Goal: Task Accomplishment & Management: Manage account settings

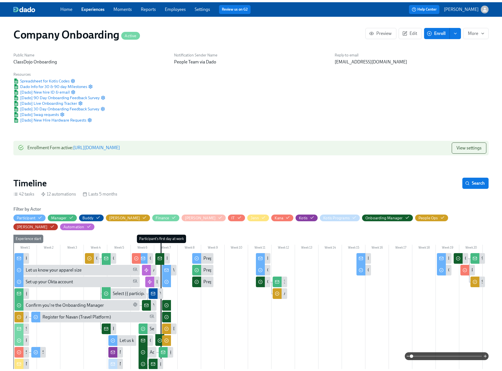
scroll to position [202, 0]
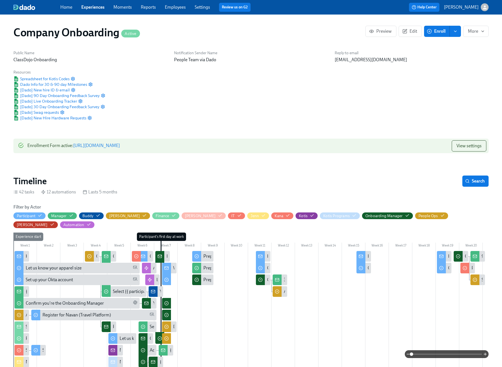
click at [87, 8] on link "Experiences" at bounding box center [92, 6] width 23 height 5
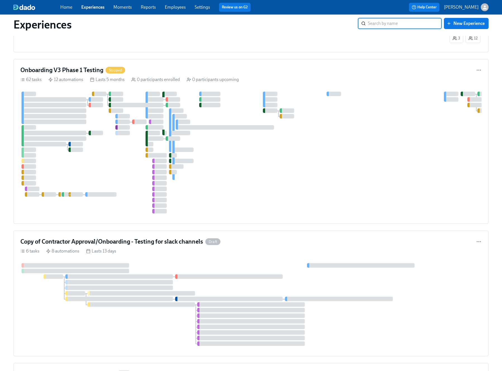
scroll to position [638, 0]
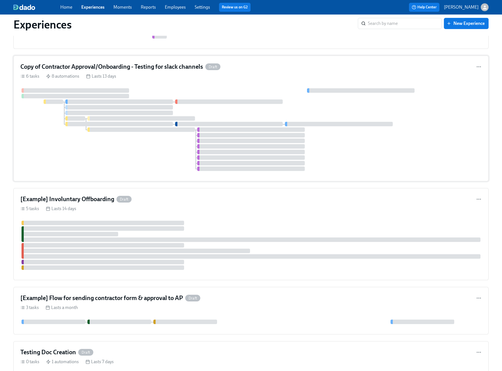
click at [266, 77] on div "Copy of Contractor Approval/Onboarding - Testing for slack channels Draft 6 tas…" at bounding box center [250, 119] width 475 height 126
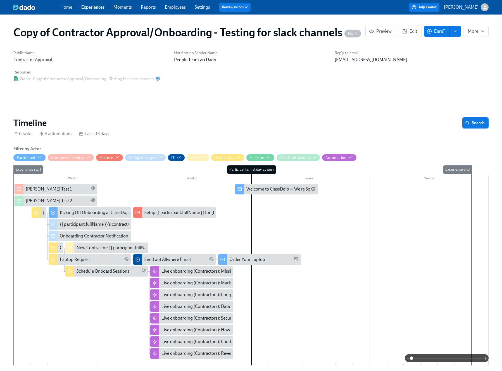
scroll to position [108, 0]
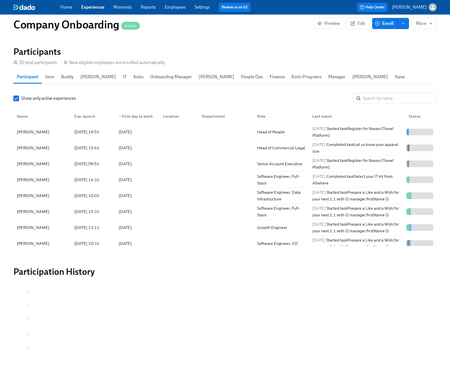
scroll to position [0, 13690]
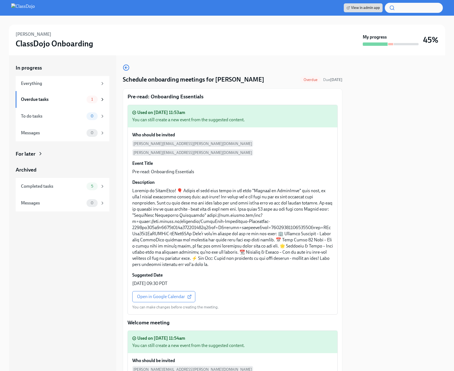
scroll to position [813, 0]
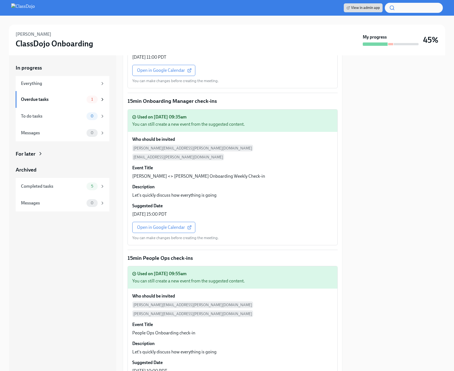
click at [28, 7] on img at bounding box center [23, 7] width 24 height 9
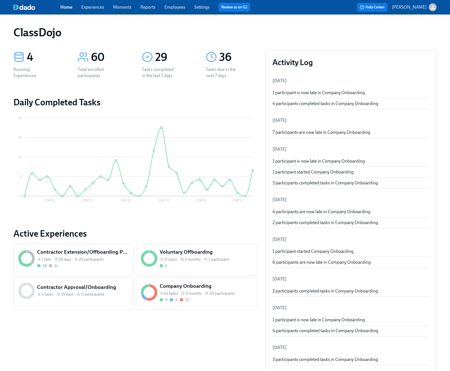
click at [211, 304] on div "Company Onboarding 42 tasks 5 months 30 participants 9 4 17" at bounding box center [196, 294] width 120 height 32
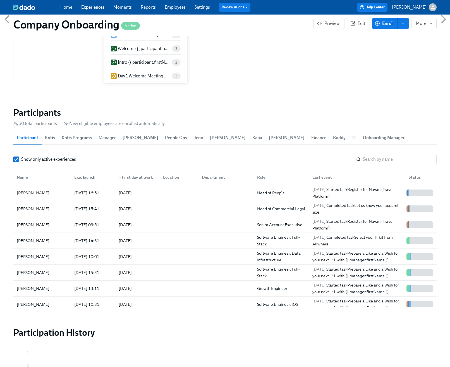
scroll to position [1, 0]
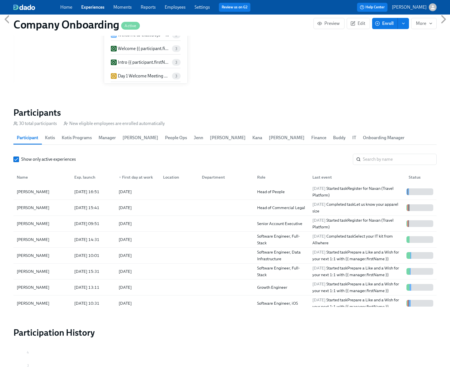
click at [173, 7] on link "Employees" at bounding box center [175, 6] width 21 height 5
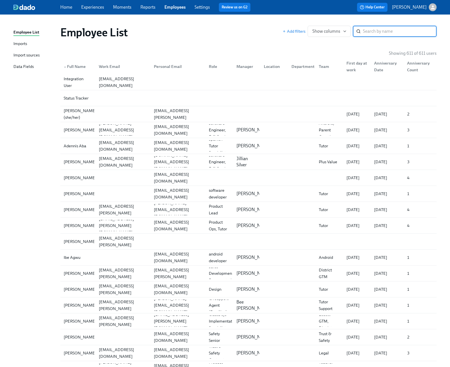
click at [89, 9] on link "Experiences" at bounding box center [92, 6] width 23 height 5
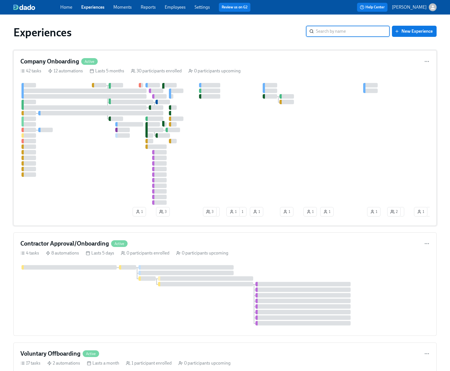
click at [209, 58] on div "Company Onboarding Active" at bounding box center [224, 61] width 409 height 8
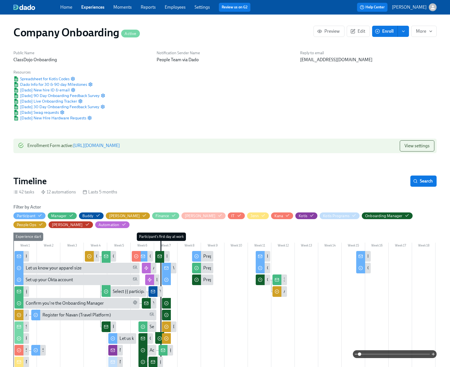
click at [381, 30] on span "Enroll" at bounding box center [385, 31] width 18 height 6
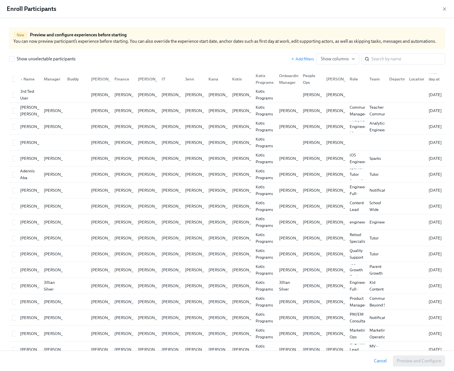
scroll to position [0, 9703]
click at [385, 59] on input "search" at bounding box center [409, 58] width 74 height 11
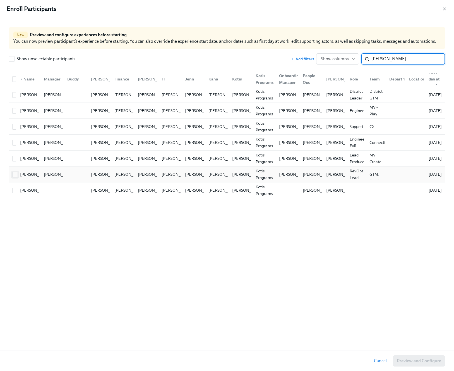
type input "michael"
click at [15, 173] on input "checkbox" at bounding box center [15, 174] width 5 height 5
checkbox input "true"
click at [395, 363] on span "Preview and Configure (1)" at bounding box center [416, 361] width 51 height 6
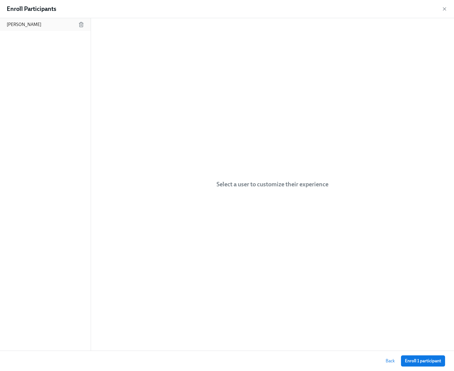
click at [30, 29] on div "Michael Perekupka" at bounding box center [45, 24] width 91 height 13
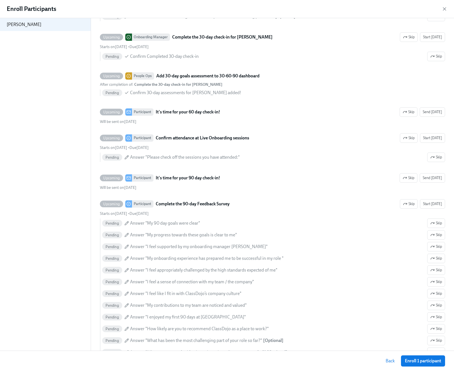
scroll to position [2294, 0]
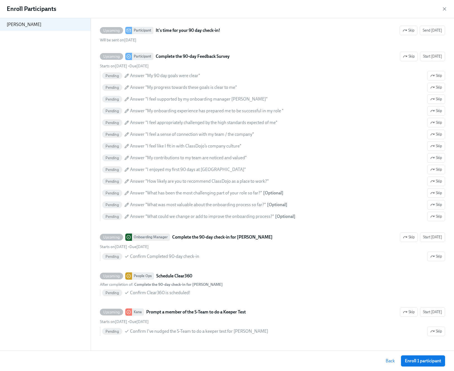
drag, startPoint x: 415, startPoint y: 364, endPoint x: 445, endPoint y: 340, distance: 38.1
click at [415, 364] on button "Enroll 1 participant" at bounding box center [423, 360] width 44 height 11
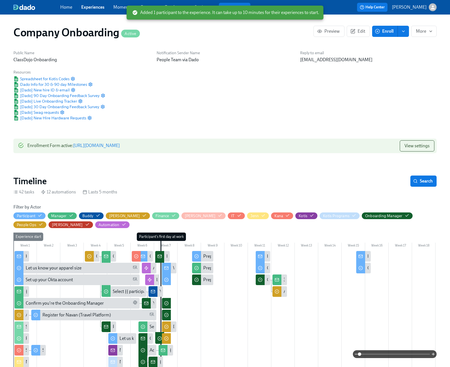
scroll to position [0, 13778]
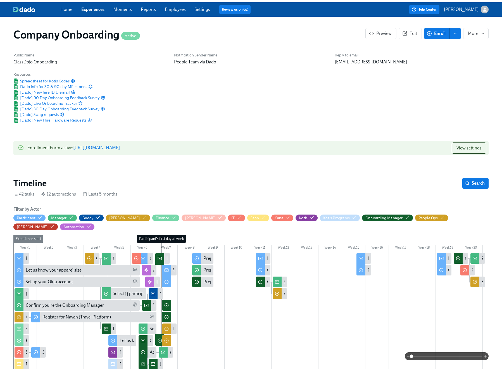
scroll to position [0, 13726]
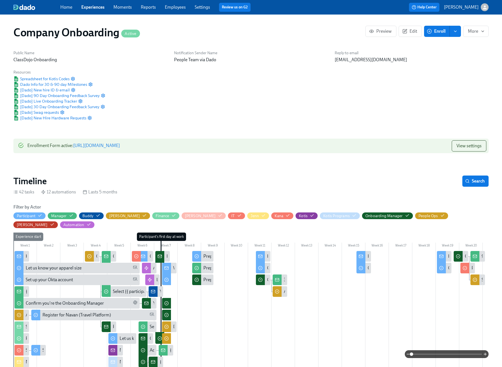
click at [99, 6] on link "Experiences" at bounding box center [92, 6] width 23 height 5
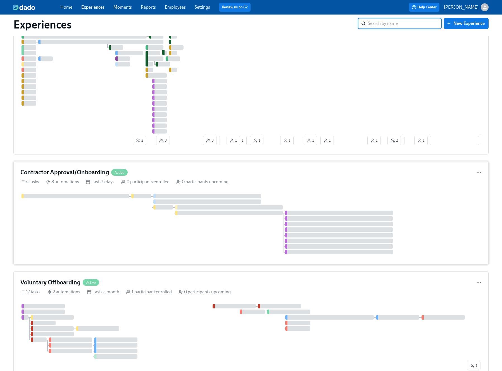
scroll to position [89, 0]
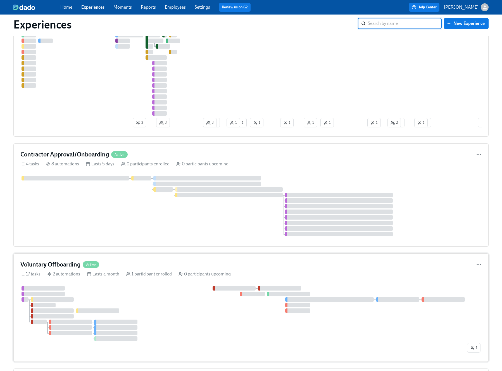
click at [322, 274] on div "17 tasks 2 automations Lasts a month 1 participant enrolled 0 participants upco…" at bounding box center [250, 274] width 461 height 6
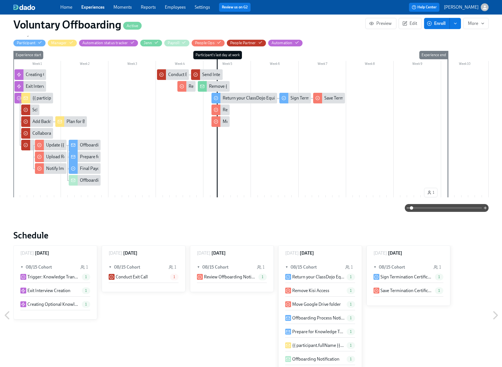
scroll to position [148, 0]
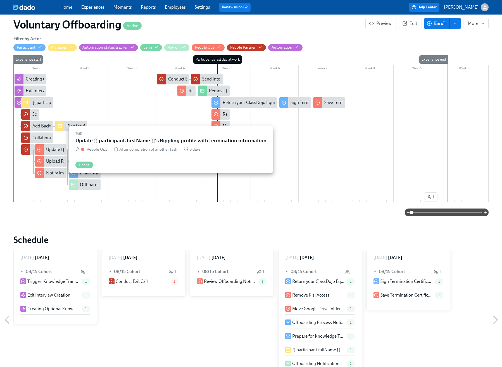
click at [57, 149] on div "Update {{ participant.firstName }}'s Rippling profile with termination informat…" at bounding box center [123, 149] width 154 height 6
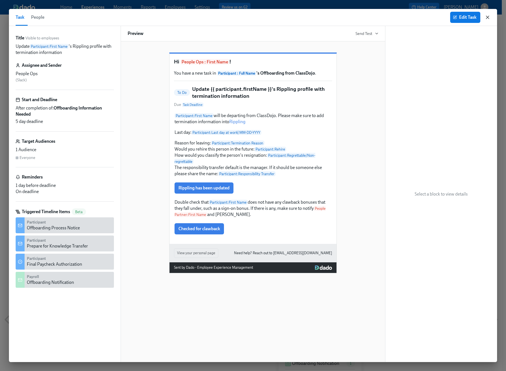
click at [488, 18] on icon "button" at bounding box center [488, 18] width 6 height 6
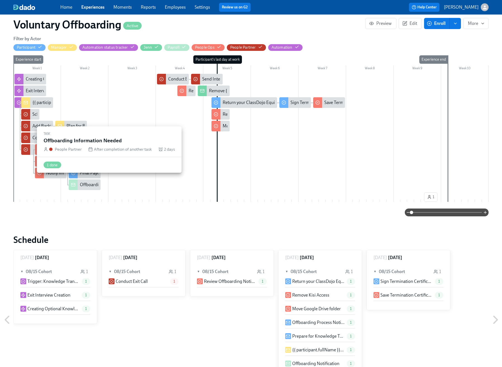
click at [27, 150] on circle at bounding box center [26, 149] width 4 height 4
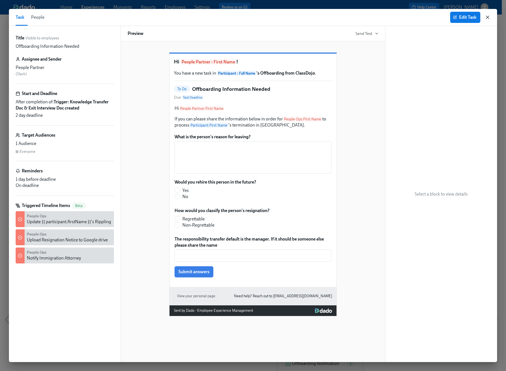
click at [486, 17] on icon "button" at bounding box center [488, 18] width 6 height 6
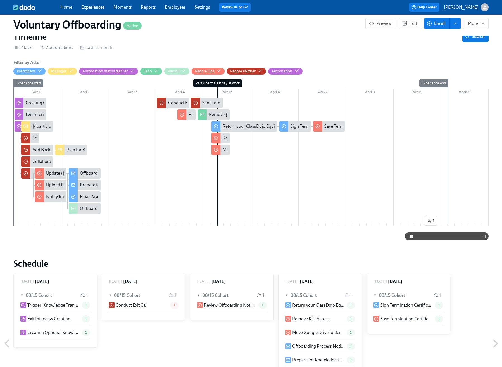
scroll to position [100, 0]
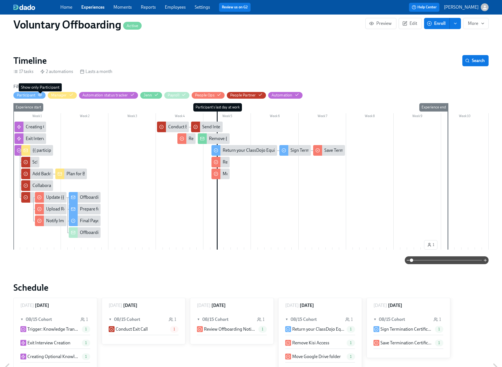
click at [38, 93] on icon "button" at bounding box center [40, 94] width 4 height 4
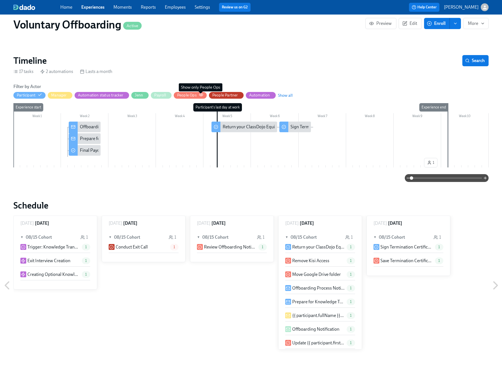
click at [199, 95] on icon "button" at bounding box center [201, 94] width 4 height 3
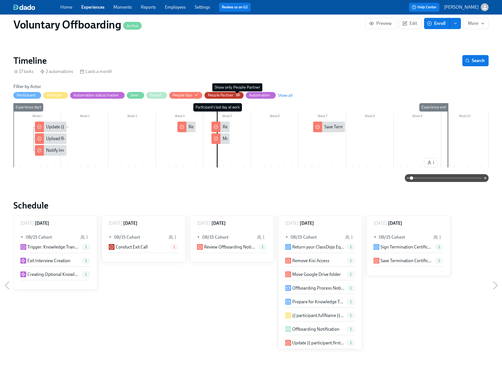
click at [236, 94] on icon "button" at bounding box center [238, 94] width 4 height 4
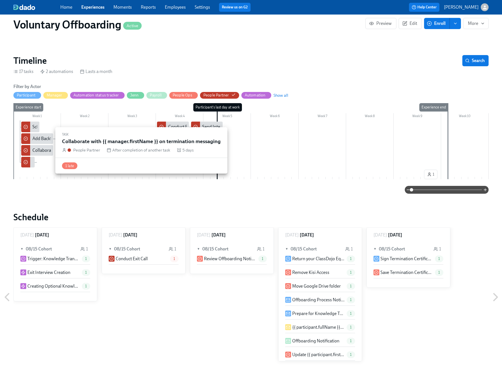
click at [39, 150] on div "Collaborate with {{ manager.firstName }} on termination messaging" at bounding box center [96, 150] width 129 height 6
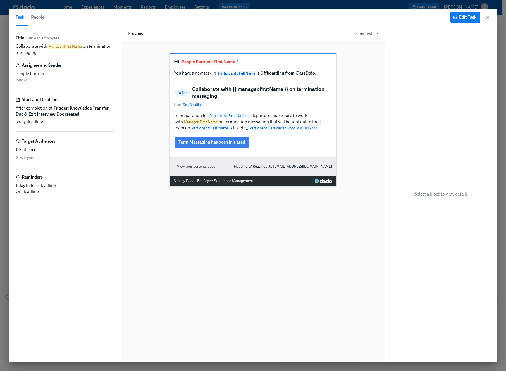
click at [488, 19] on icon "button" at bounding box center [488, 18] width 6 height 6
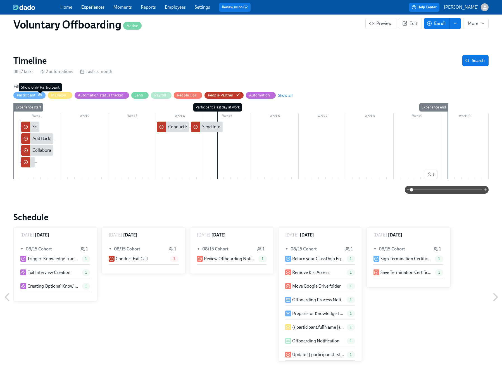
click at [40, 92] on icon "button" at bounding box center [40, 94] width 4 height 4
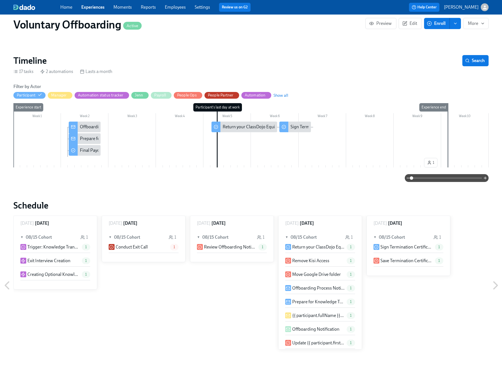
click at [87, 138] on div "Prepare for Knowledge Transfer" at bounding box center [110, 138] width 61 height 6
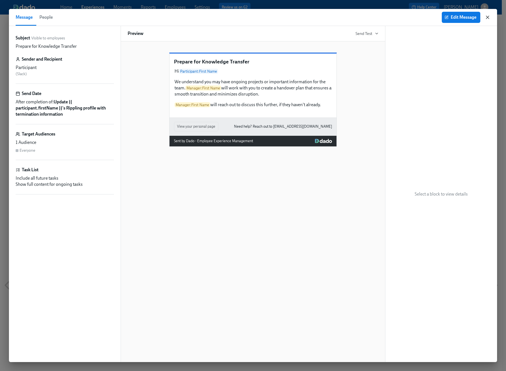
click at [488, 15] on icon "button" at bounding box center [488, 18] width 6 height 6
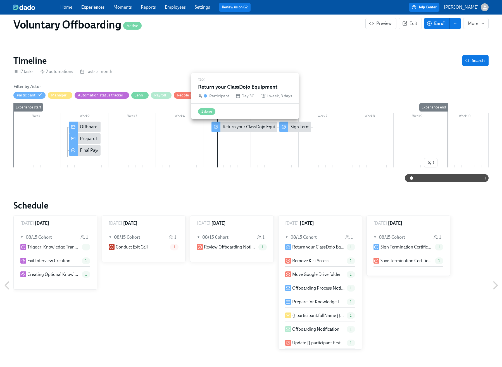
click at [238, 126] on div "Return your ClassDojo Equipment" at bounding box center [255, 127] width 65 height 6
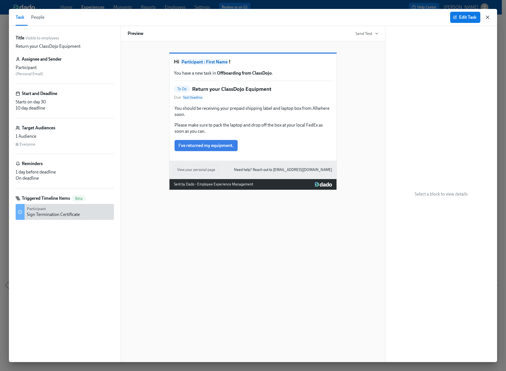
click at [487, 18] on icon "button" at bounding box center [487, 17] width 3 height 3
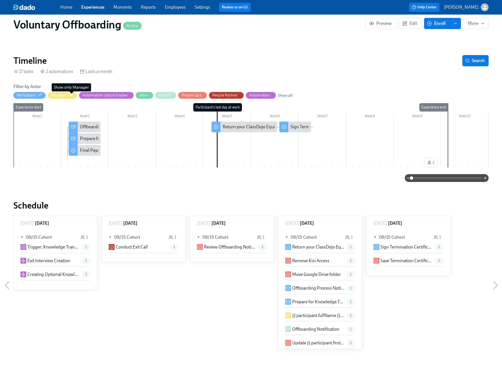
click at [70, 95] on icon "button" at bounding box center [71, 94] width 4 height 4
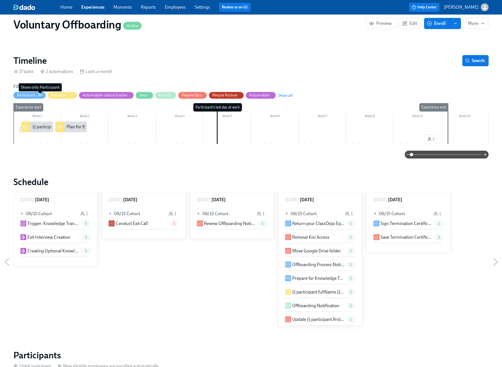
click at [38, 94] on icon "button" at bounding box center [40, 94] width 4 height 4
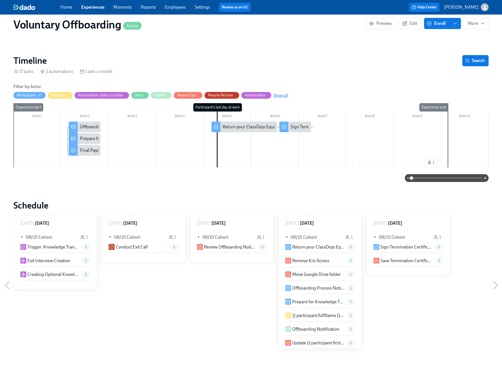
click at [280, 94] on span "Show all" at bounding box center [280, 95] width 15 height 6
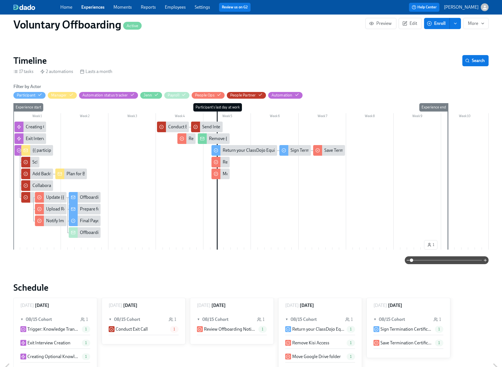
click at [433, 25] on span "Enroll" at bounding box center [437, 24] width 18 height 6
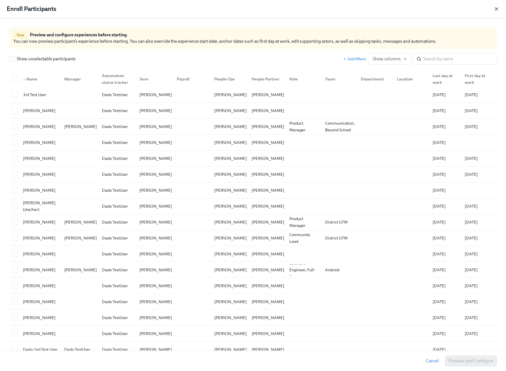
click at [495, 10] on icon "button" at bounding box center [496, 9] width 3 height 3
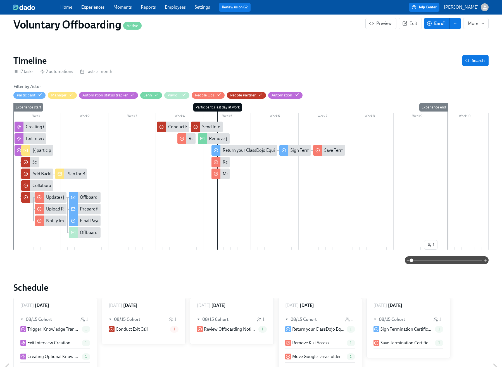
click at [310, 39] on div "Voluntary Offboarding Active Preview Edit Enroll More Public Name Offboarding f…" at bounding box center [250, 292] width 475 height 742
click at [433, 25] on span "Enroll" at bounding box center [437, 24] width 18 height 6
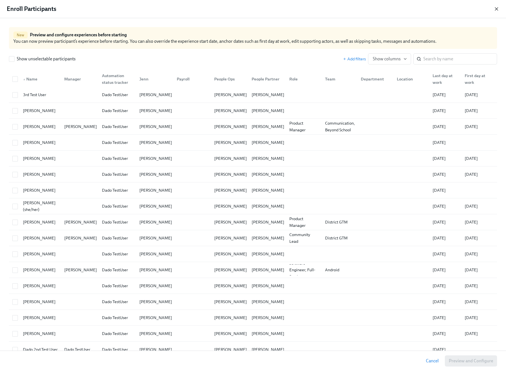
click at [495, 11] on icon "button" at bounding box center [497, 9] width 6 height 6
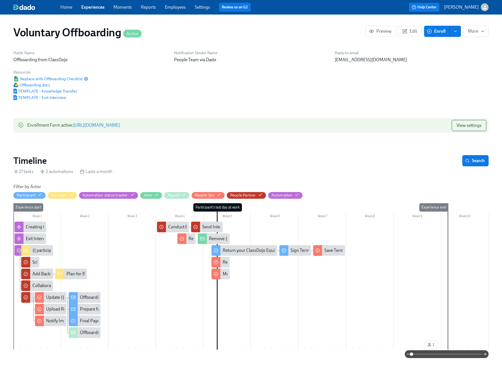
click at [120, 126] on link "https://my.dadohr.com/enrollmentForms/0HrlWzXKioZMHv1OpGTGDOd5aWDoV" at bounding box center [96, 124] width 47 height 5
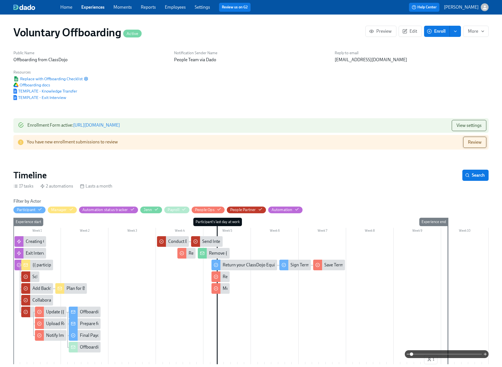
click at [474, 142] on span "Review" at bounding box center [475, 142] width 14 height 6
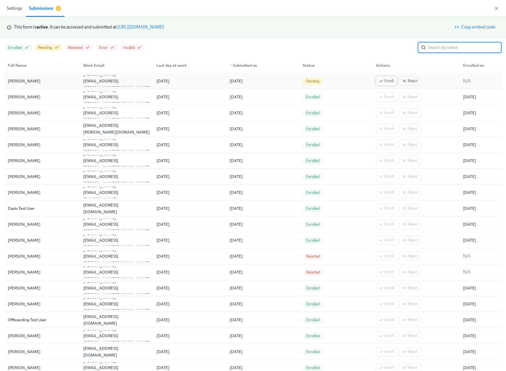
click at [380, 82] on span "Enroll" at bounding box center [386, 81] width 15 height 6
click at [498, 9] on icon "button" at bounding box center [496, 8] width 3 height 3
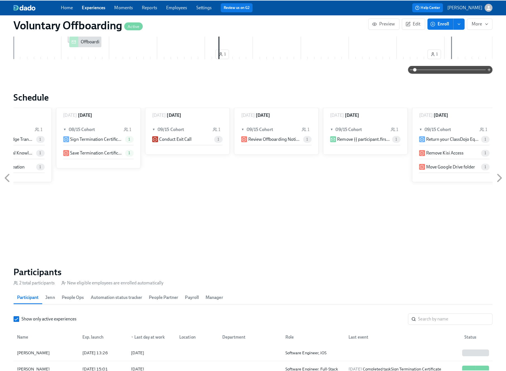
scroll to position [407, 0]
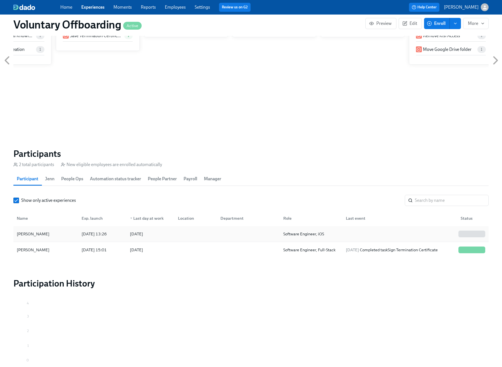
click at [223, 231] on div at bounding box center [247, 233] width 63 height 11
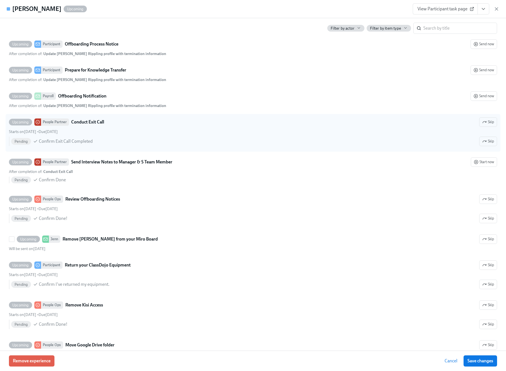
scroll to position [628, 0]
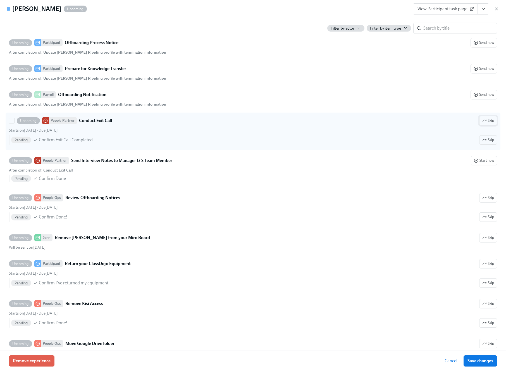
click at [483, 119] on span "Skip" at bounding box center [488, 121] width 12 height 6
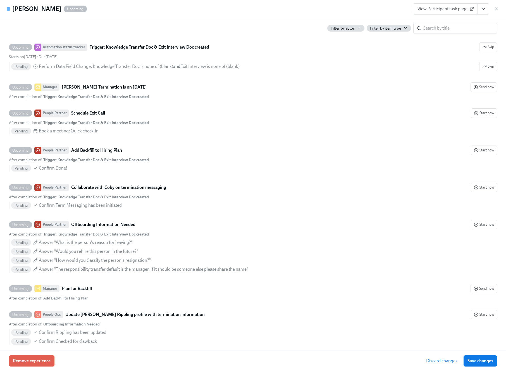
scroll to position [233, 0]
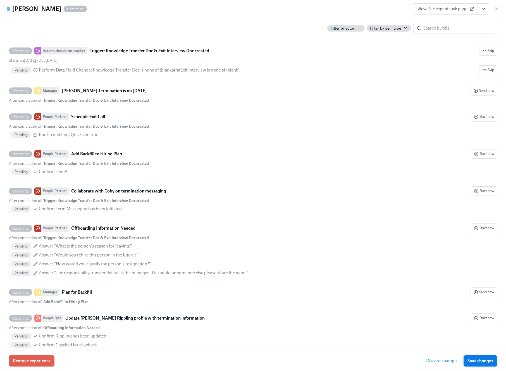
click at [478, 364] on button "Save changes" at bounding box center [481, 360] width 34 height 11
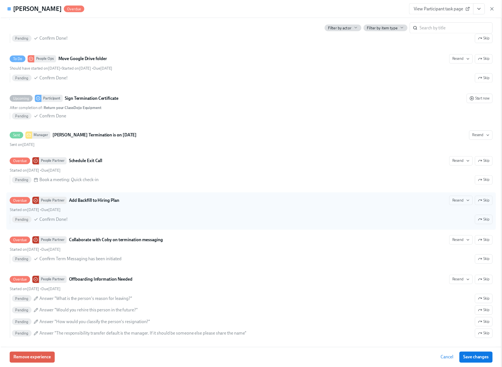
scroll to position [466, 0]
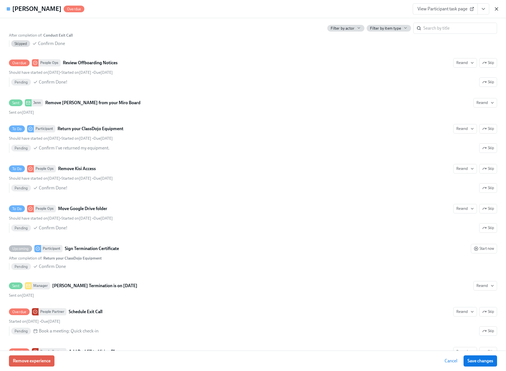
click at [496, 10] on icon "button" at bounding box center [497, 9] width 6 height 6
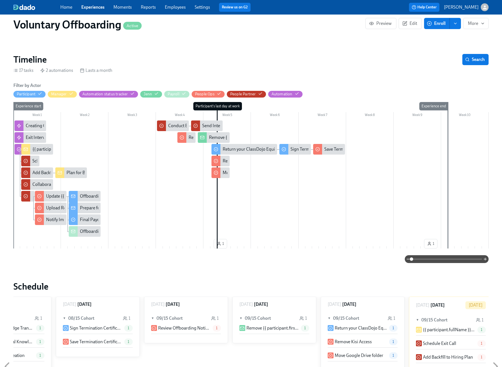
scroll to position [92, 0]
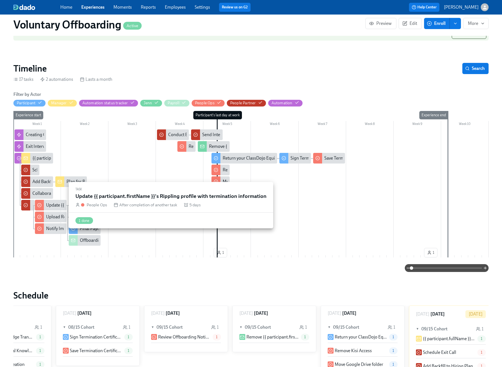
click at [53, 205] on div "Update {{ participant.firstName }}'s Rippling profile with termination informat…" at bounding box center [123, 205] width 154 height 6
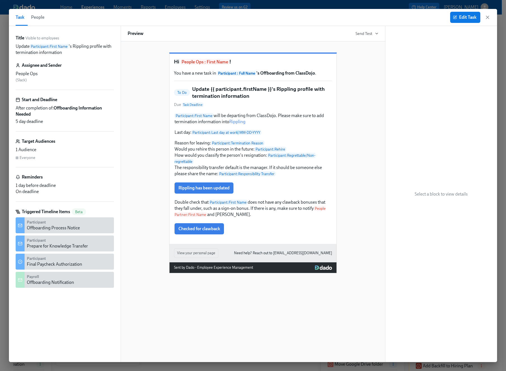
click at [89, 281] on div "Payroll Offboarding Notification" at bounding box center [69, 279] width 85 height 11
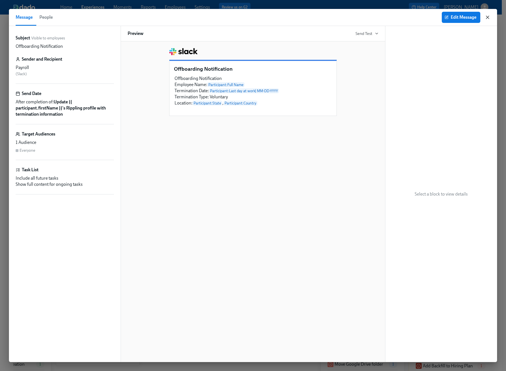
click at [488, 16] on icon "button" at bounding box center [488, 18] width 6 height 6
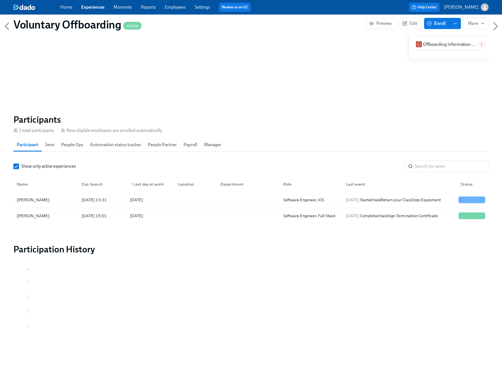
scroll to position [441, 0]
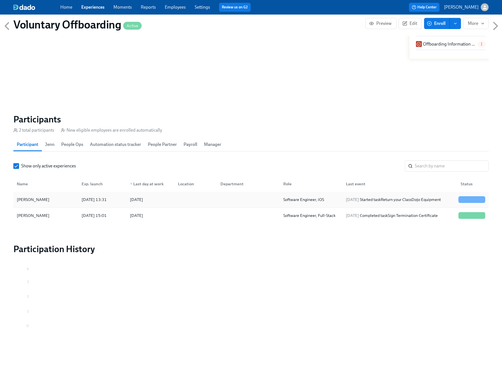
click at [211, 203] on div at bounding box center [194, 199] width 42 height 11
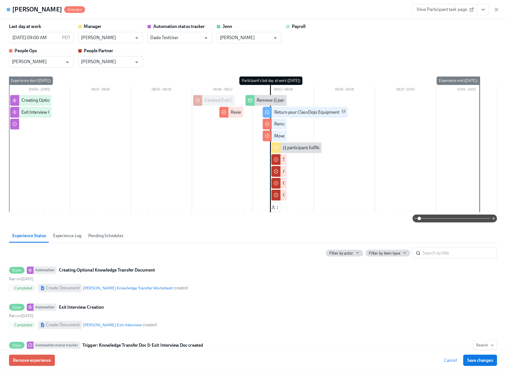
scroll to position [437, 0]
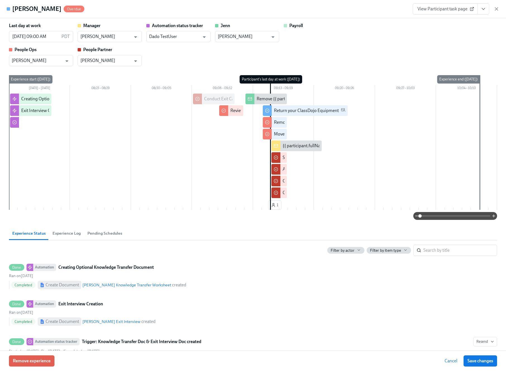
click at [486, 12] on button "View task page" at bounding box center [483, 8] width 12 height 11
click at [447, 58] on link "View People Partner task page" at bounding box center [440, 59] width 58 height 6
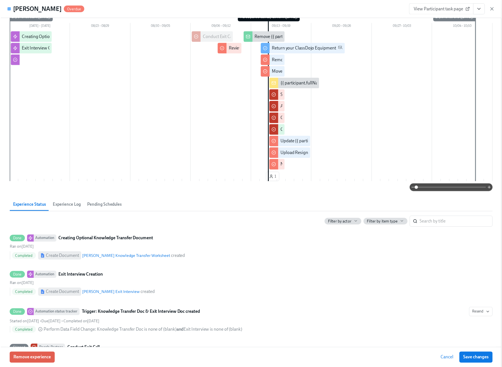
scroll to position [0, 0]
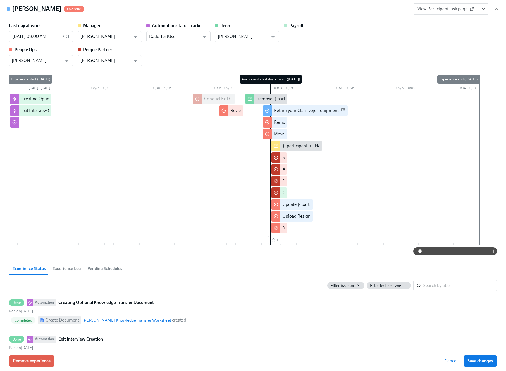
click at [495, 11] on icon "button" at bounding box center [497, 9] width 6 height 6
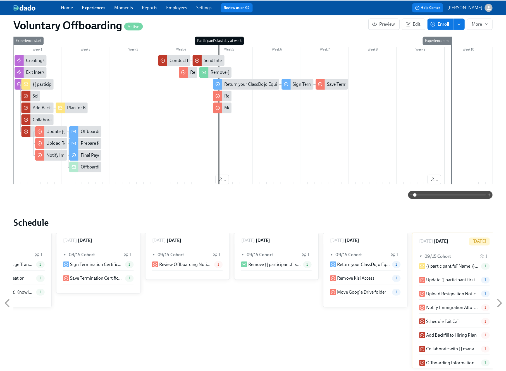
scroll to position [79, 0]
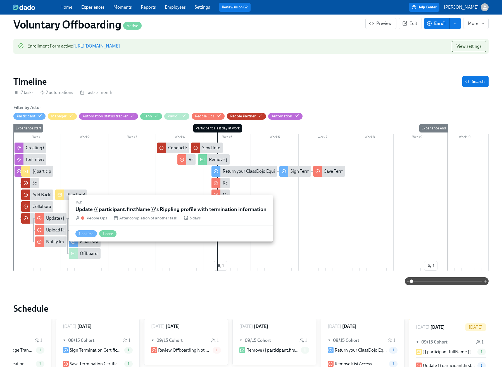
click at [53, 218] on div "Update {{ participant.firstName }}'s Rippling profile with termination informat…" at bounding box center [123, 218] width 154 height 6
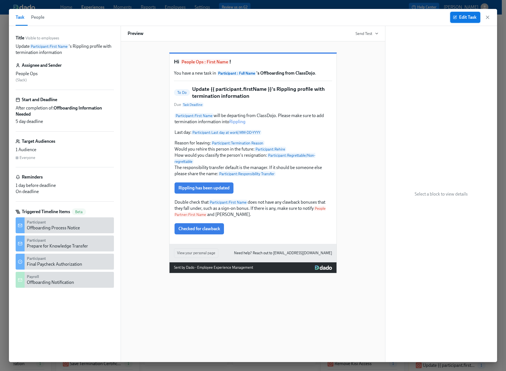
click at [463, 20] on span "Edit Task" at bounding box center [465, 18] width 22 height 6
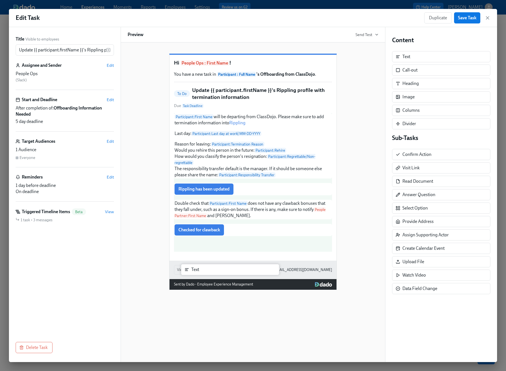
drag, startPoint x: 436, startPoint y: 58, endPoint x: 223, endPoint y: 273, distance: 302.3
click at [223, 273] on div "Title Visible to employees Update {{ participant.firstName }}'s Rippling profil…" at bounding box center [253, 194] width 488 height 335
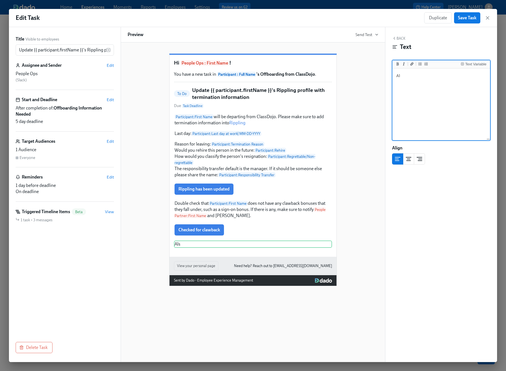
type textarea "A"
click at [477, 65] on div "Text Variable" at bounding box center [475, 64] width 21 height 4
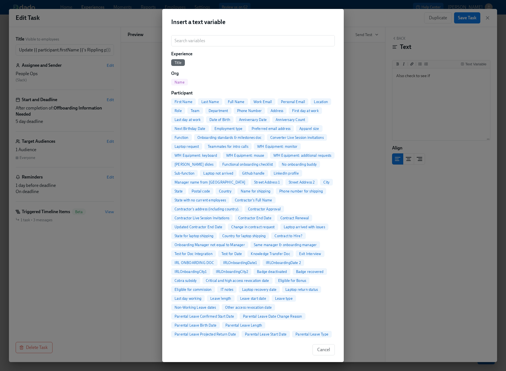
drag, startPoint x: 183, startPoint y: 101, endPoint x: 454, endPoint y: 75, distance: 272.4
click at [454, 75] on div "Insert a text variable ​ Experience Title Org Name Participant First Name Last …" at bounding box center [253, 185] width 506 height 371
click at [185, 102] on span "First Name" at bounding box center [183, 102] width 25 height 4
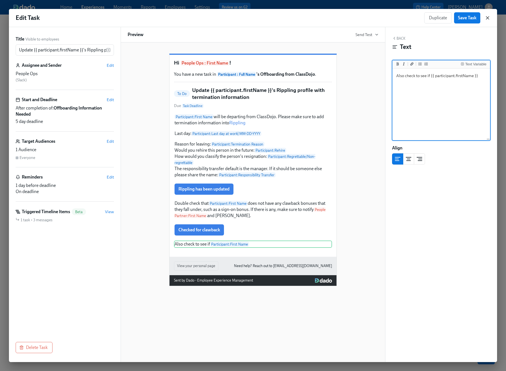
type textarea "Also check to see if {{ participant.firstName }}"
click at [488, 16] on icon "button" at bounding box center [488, 18] width 6 height 6
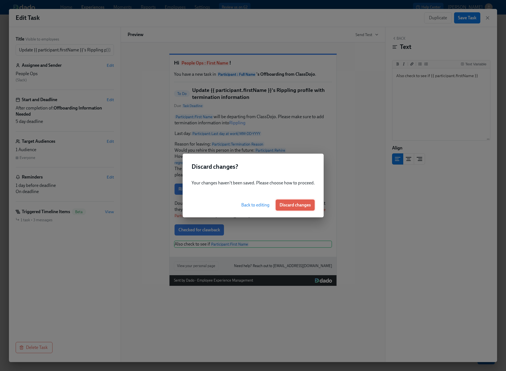
click at [283, 203] on span "Discard changes" at bounding box center [294, 205] width 31 height 6
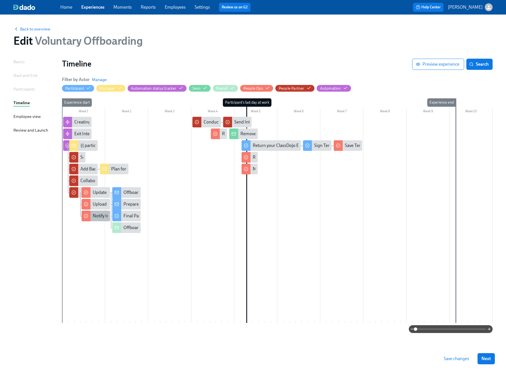
click at [97, 218] on div "Notify Immigration Attorney" at bounding box center [120, 216] width 54 height 6
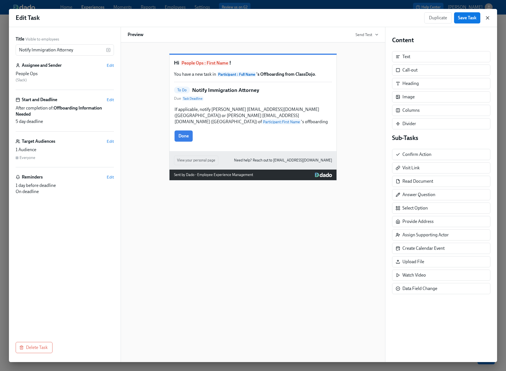
click at [487, 20] on icon "button" at bounding box center [488, 18] width 6 height 6
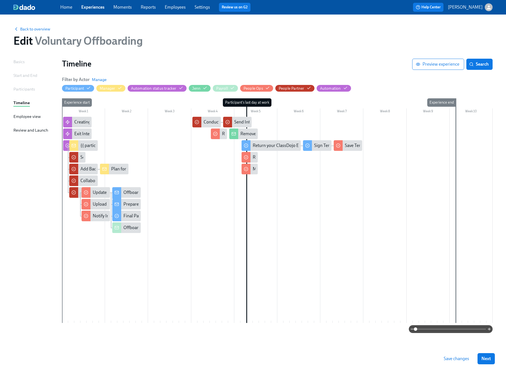
click at [99, 221] on div at bounding box center [277, 220] width 431 height 206
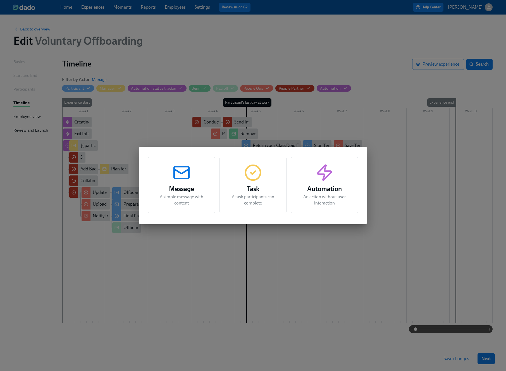
click at [302, 42] on div "Message A simple message with content Task A task participants can complete Aut…" at bounding box center [253, 185] width 506 height 371
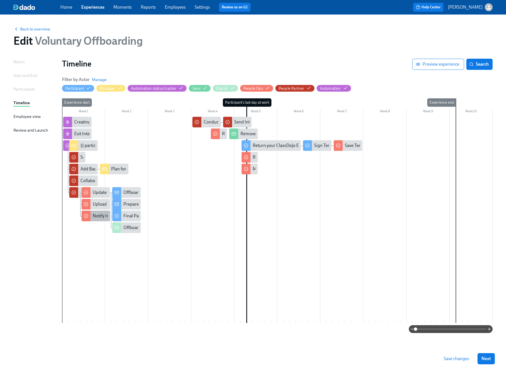
click at [98, 221] on div "Notify Immigration Attorney" at bounding box center [96, 216] width 28 height 11
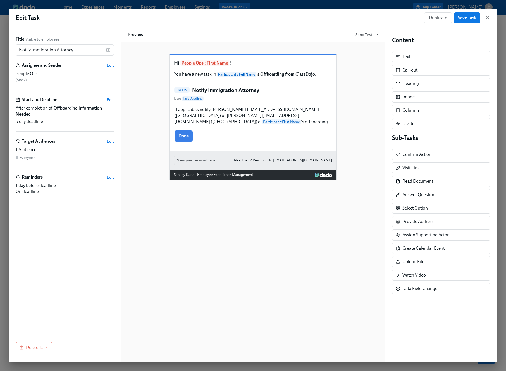
click at [486, 18] on icon "button" at bounding box center [488, 18] width 6 height 6
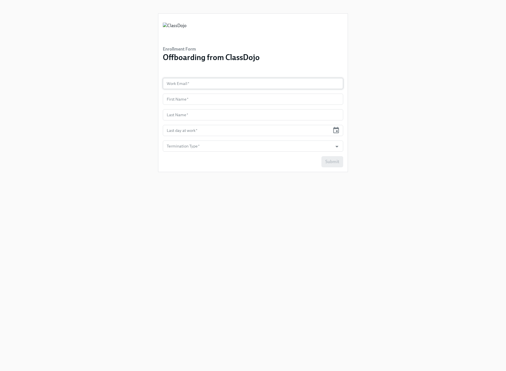
click at [184, 82] on input "text" at bounding box center [253, 83] width 180 height 11
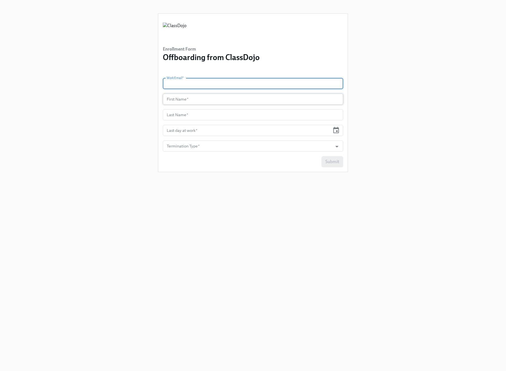
paste input "myles.barros@classdojo.com"
type input "myles.barros@classdojo.com"
click at [189, 99] on input "text" at bounding box center [253, 99] width 180 height 11
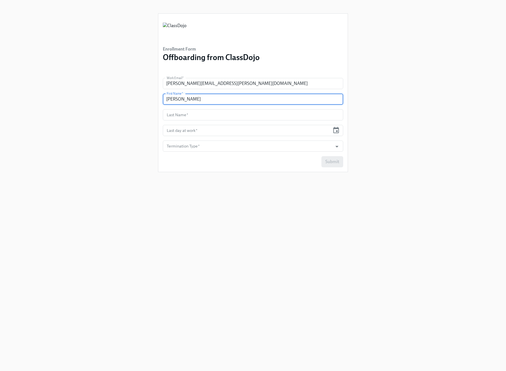
type input "Myles"
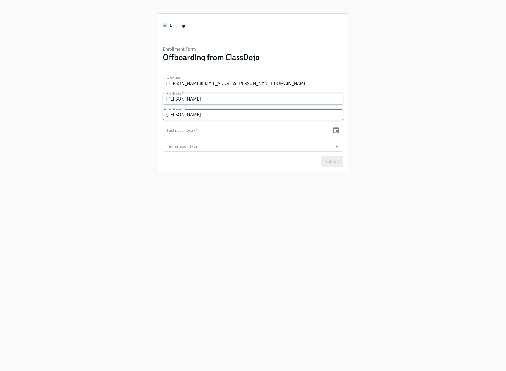
type input "Barros"
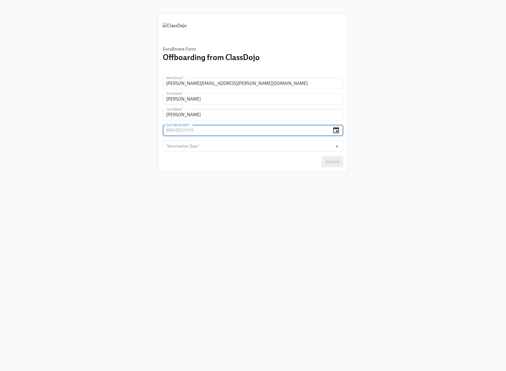
click at [337, 132] on icon "button" at bounding box center [336, 130] width 6 height 6
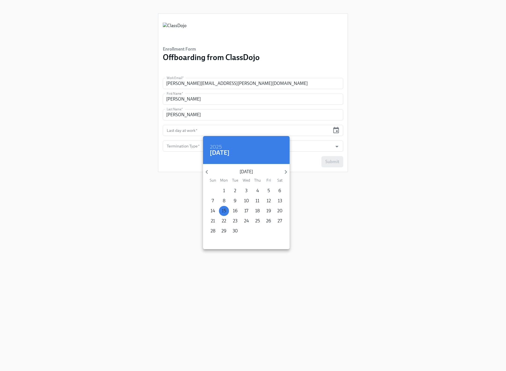
click at [226, 211] on p "15" at bounding box center [224, 211] width 4 height 6
type input "09/15/2025"
click at [157, 244] on div at bounding box center [253, 185] width 506 height 371
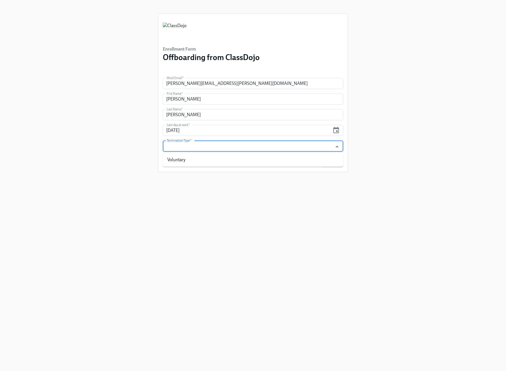
click at [230, 144] on input "Termination Type   *" at bounding box center [248, 145] width 164 height 11
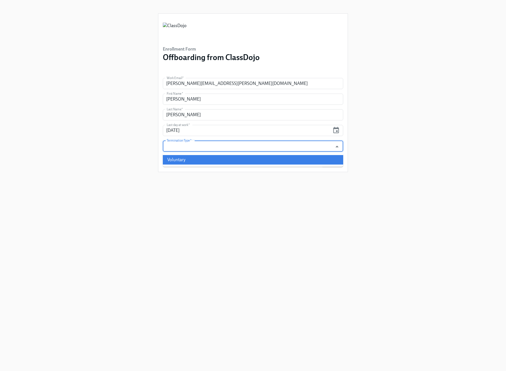
click at [219, 156] on li "Voluntary" at bounding box center [253, 159] width 180 height 9
type input "Voluntary"
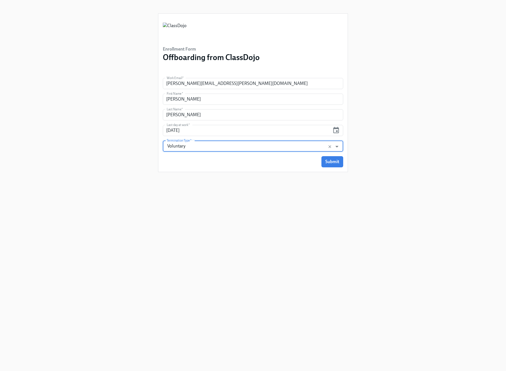
click at [196, 204] on div "Enrollment Form Offboarding from ClassDojo Work Email   * myles.barros@classdoj…" at bounding box center [253, 178] width 190 height 357
click at [329, 163] on span "Submit" at bounding box center [332, 162] width 14 height 6
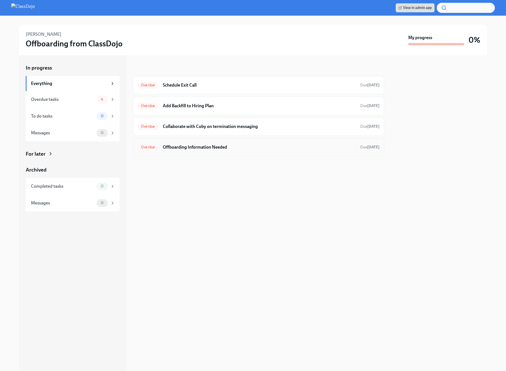
click at [243, 149] on h6 "Offboarding Information Needed" at bounding box center [259, 147] width 193 height 6
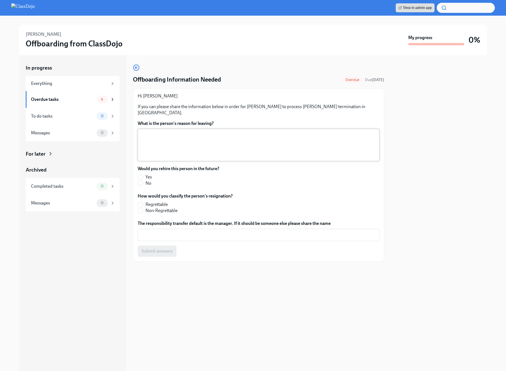
click at [173, 143] on textarea "What is the person's reason for leaving?" at bounding box center [258, 145] width 235 height 27
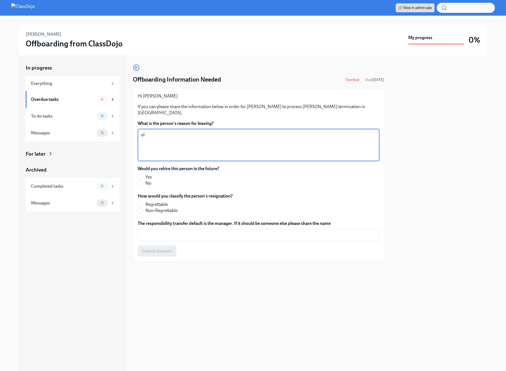
type textarea "o"
type textarea "Role Alignment"
click at [139, 181] on input "No" at bounding box center [140, 183] width 5 height 5
radio input "true"
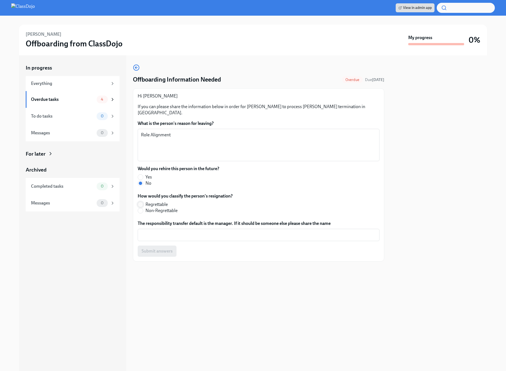
click at [138, 202] on input "Regrettable" at bounding box center [140, 204] width 5 height 5
radio input "true"
click at [183, 231] on textarea "The responsibility transfer default is the manager. If it should be someone els…" at bounding box center [258, 234] width 235 height 7
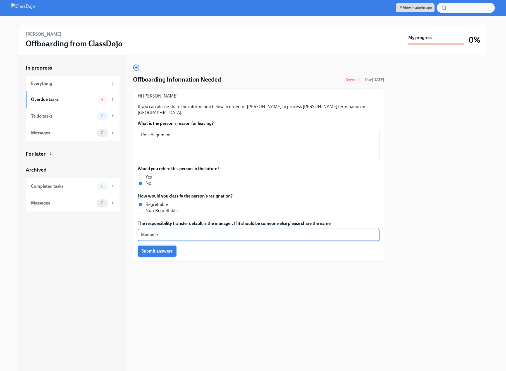
type textarea "Manager"
click at [155, 248] on span "Submit answers" at bounding box center [157, 251] width 31 height 6
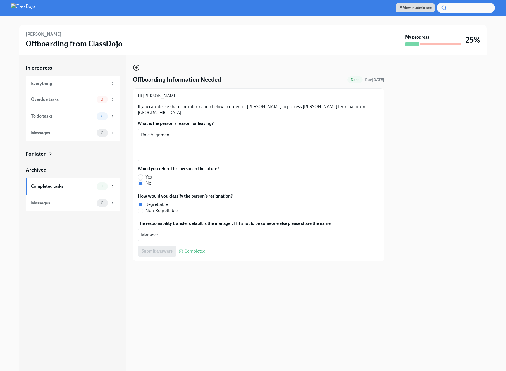
click at [135, 69] on icon "button" at bounding box center [136, 67] width 7 height 7
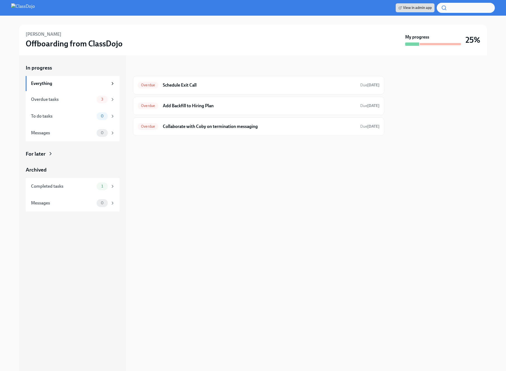
click at [42, 43] on h3 "Offboarding from ClassDojo" at bounding box center [74, 44] width 97 height 10
click at [16, 7] on img at bounding box center [23, 7] width 24 height 9
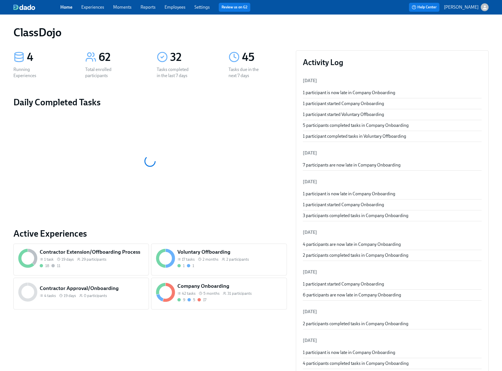
click at [228, 257] on span "2 participants" at bounding box center [237, 259] width 23 height 5
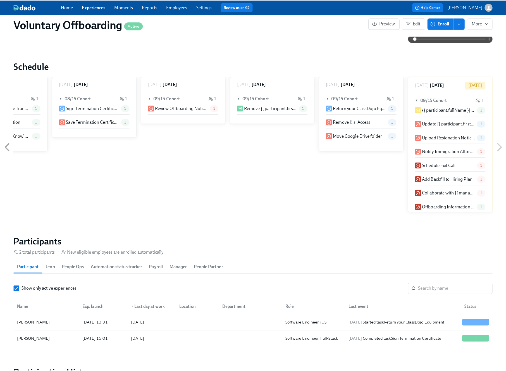
scroll to position [386, 0]
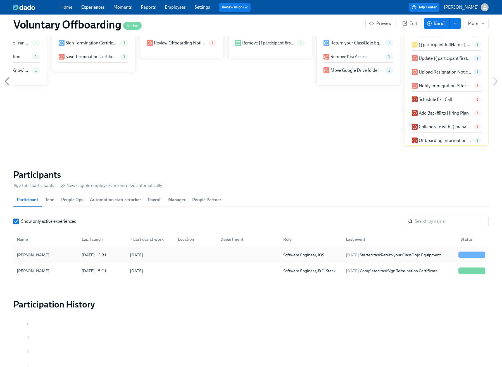
click at [168, 257] on div "[DATE]" at bounding box center [149, 254] width 48 height 11
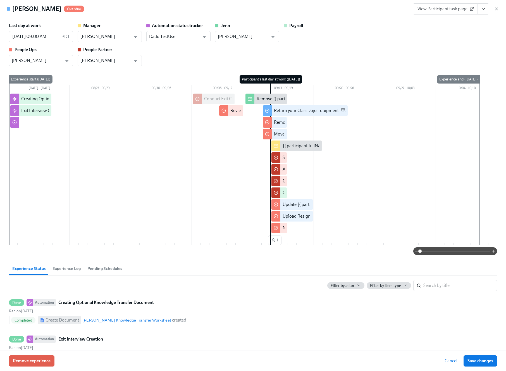
click at [483, 9] on icon "View task page" at bounding box center [483, 8] width 3 height 1
click at [436, 59] on link "View People Partner task page" at bounding box center [440, 59] width 58 height 6
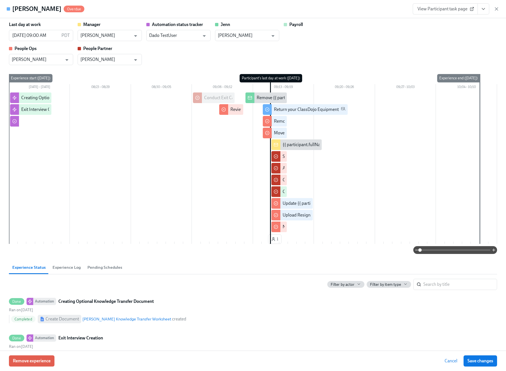
click at [484, 11] on icon "View task page" at bounding box center [484, 9] width 6 height 6
click at [463, 50] on li "View People Ops task page" at bounding box center [450, 49] width 87 height 9
click at [439, 52] on link "View People Ops task page" at bounding box center [436, 50] width 51 height 6
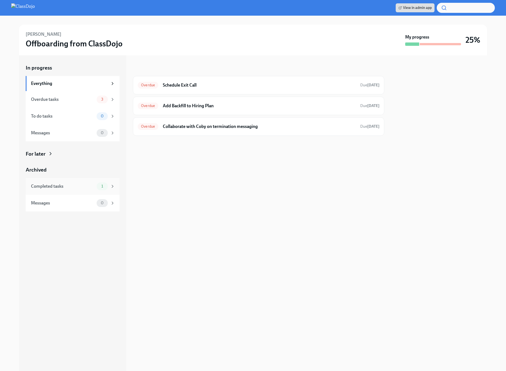
click at [75, 191] on div "Completed tasks 1" at bounding box center [73, 186] width 94 height 17
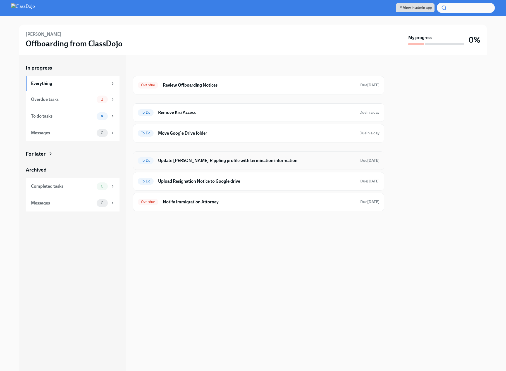
click at [257, 158] on h6 "Update [PERSON_NAME] Rippling profile with termination information" at bounding box center [257, 160] width 198 height 6
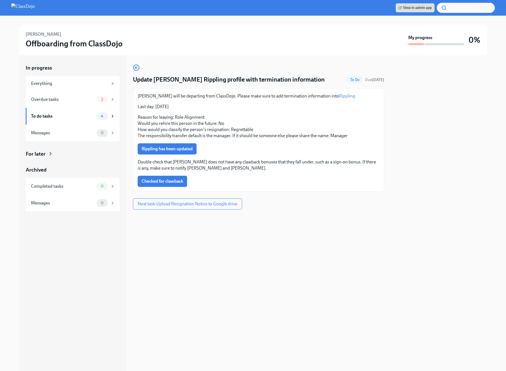
click at [339, 96] on link "Rippling" at bounding box center [347, 95] width 16 height 5
click at [267, 116] on p "Reason for leaving: Role Alignment Would you rehire this person in the future: …" at bounding box center [259, 126] width 242 height 25
click at [237, 154] on div "Rippling has been updated" at bounding box center [259, 148] width 242 height 11
click at [173, 149] on span "Rippling has been updated" at bounding box center [167, 149] width 51 height 6
click at [163, 181] on span "Checked for clawback" at bounding box center [163, 181] width 42 height 6
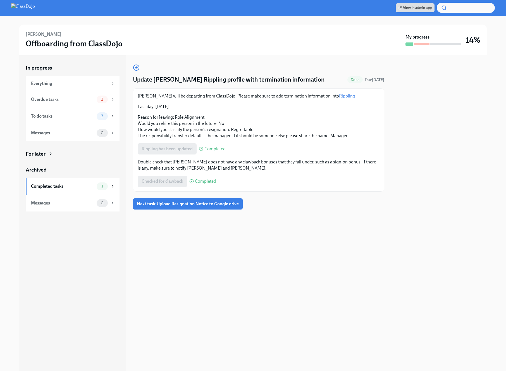
click at [368, 278] on div "Update [PERSON_NAME] Rippling profile with termination information Done Due [DA…" at bounding box center [258, 213] width 251 height 316
click at [189, 202] on span "Next task : Upload Resignation Notice to Google drive" at bounding box center [188, 204] width 102 height 6
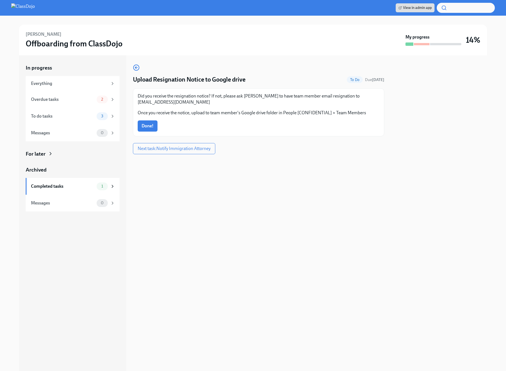
click at [295, 268] on div "Upload Resignation Notice to Google drive To Do Due [DATE] Did you receive the …" at bounding box center [258, 213] width 251 height 316
click at [144, 124] on span "Done!" at bounding box center [148, 126] width 12 height 6
click at [177, 152] on button "Next task : Notify Immigration Attorney" at bounding box center [174, 148] width 83 height 11
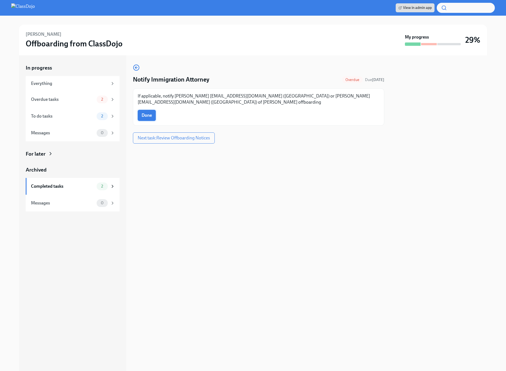
click at [146, 116] on span "Done" at bounding box center [147, 116] width 10 height 6
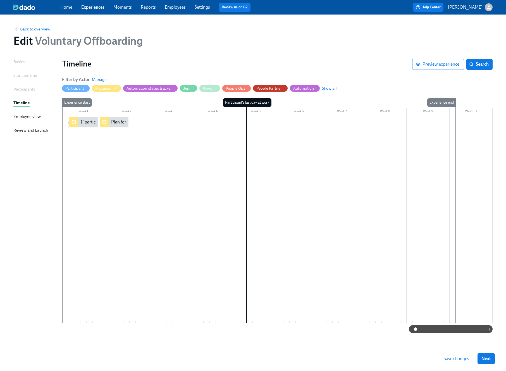
click at [35, 28] on span "Back to overview" at bounding box center [31, 29] width 37 height 6
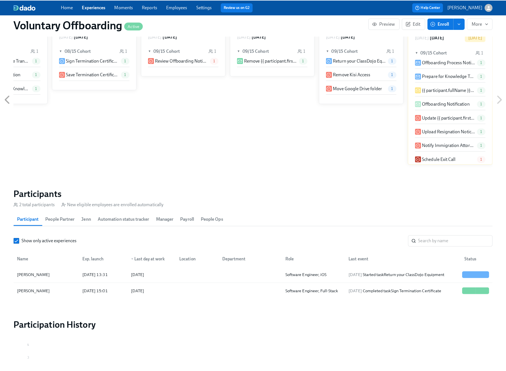
scroll to position [396, 0]
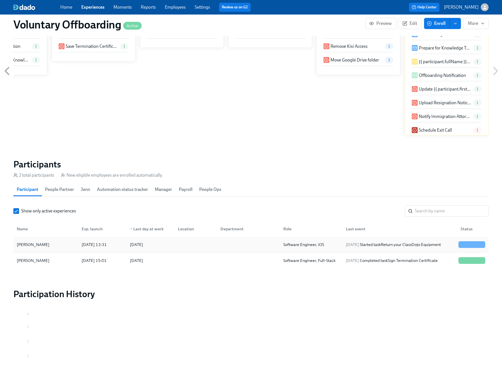
click at [234, 245] on div at bounding box center [247, 244] width 63 height 11
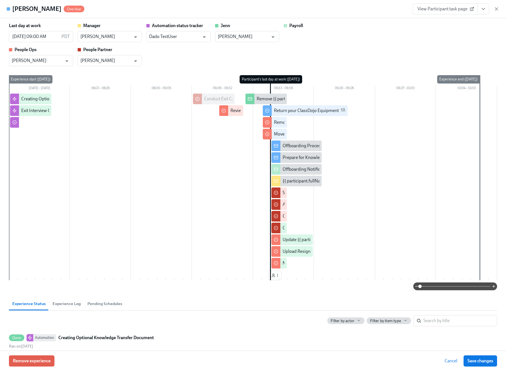
click at [340, 39] on div "Payroll" at bounding box center [316, 33] width 64 height 20
